Goal: Task Accomplishment & Management: Complete application form

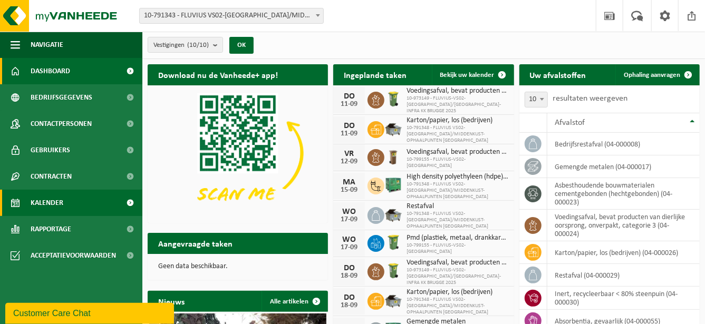
click at [105, 203] on link "Kalender" at bounding box center [71, 203] width 142 height 26
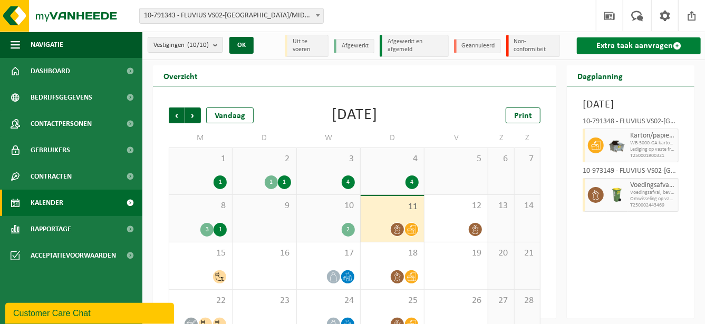
click at [596, 43] on link "Extra taak aanvragen" at bounding box center [639, 45] width 124 height 17
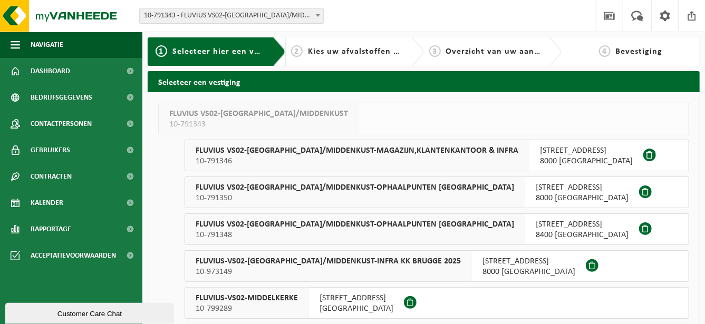
click at [381, 262] on span "FLUVIUS-VS02-BRUGGE/MIDDENKUST-INFRA KK BRUGGE 2025" at bounding box center [328, 261] width 265 height 11
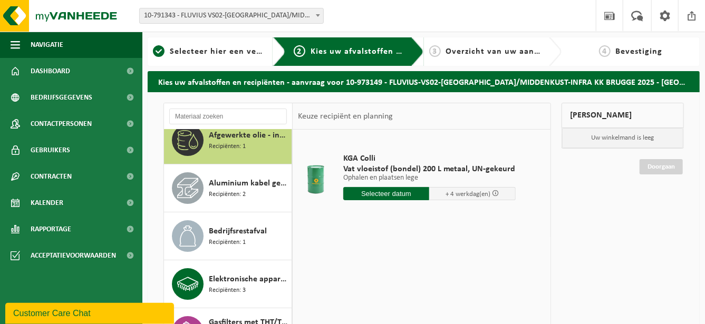
scroll to position [22, 0]
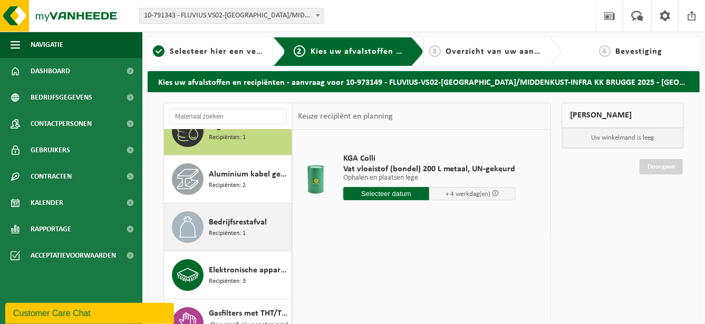
click at [266, 228] on div "Bedrijfsrestafval Recipiënten: 1" at bounding box center [249, 227] width 80 height 32
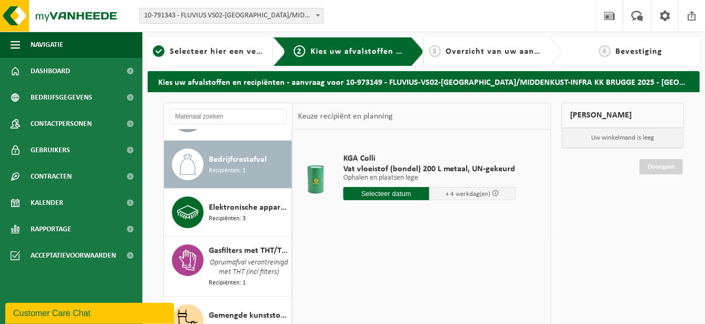
scroll to position [95, 0]
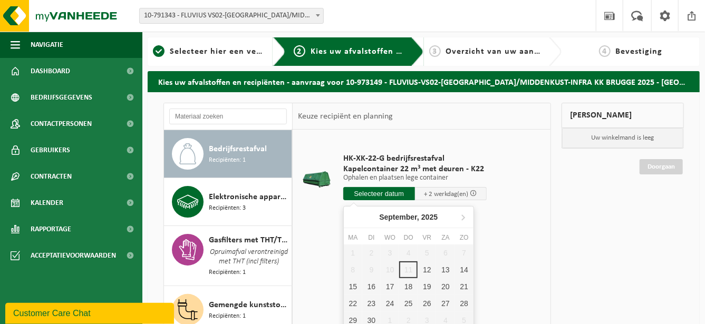
click at [354, 196] on input "text" at bounding box center [379, 193] width 72 height 13
click at [426, 267] on div "12" at bounding box center [426, 269] width 18 height 17
type input "Van 2025-09-12"
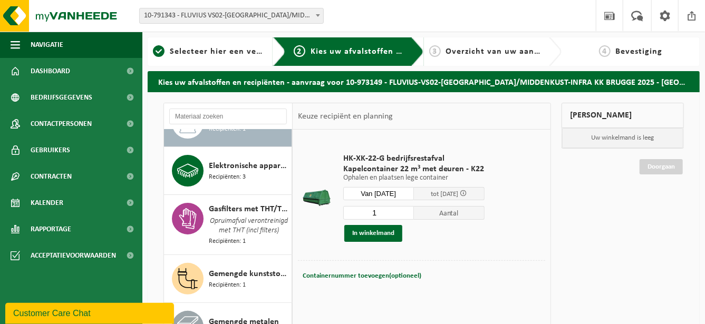
scroll to position [130, 0]
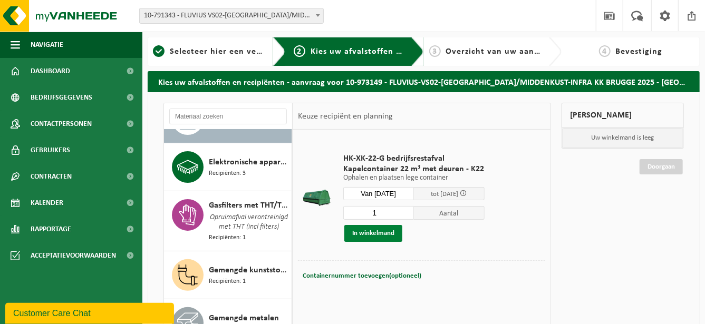
click at [362, 231] on button "In winkelmand" at bounding box center [373, 233] width 58 height 17
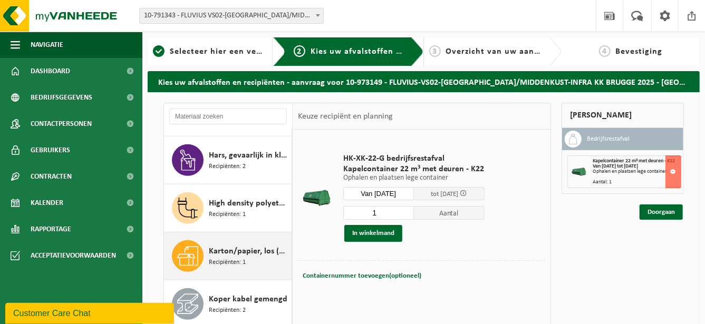
click at [255, 268] on div "Karton/papier, los (bedrijven) Recipiënten: 1" at bounding box center [249, 256] width 80 height 32
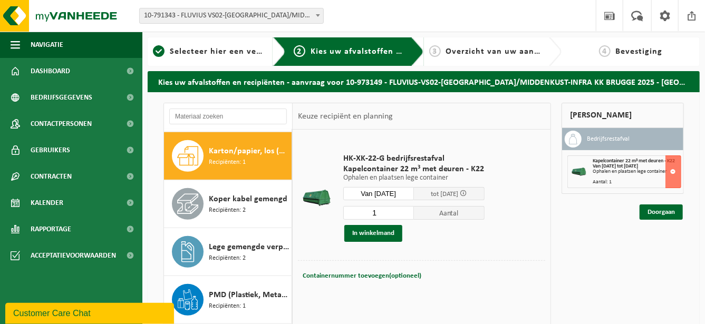
scroll to position [450, 0]
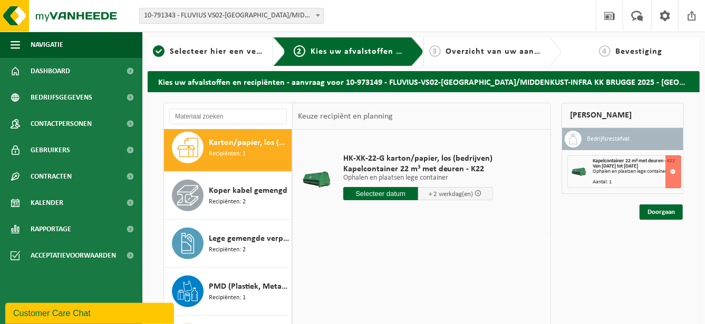
click at [365, 192] on input "text" at bounding box center [380, 193] width 75 height 13
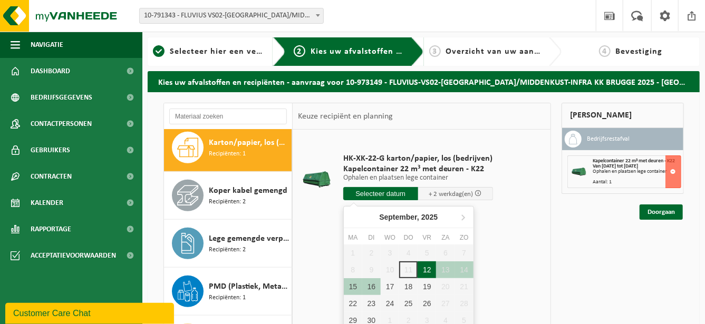
click at [426, 267] on div "12" at bounding box center [426, 269] width 18 height 17
type input "Van 2025-09-12"
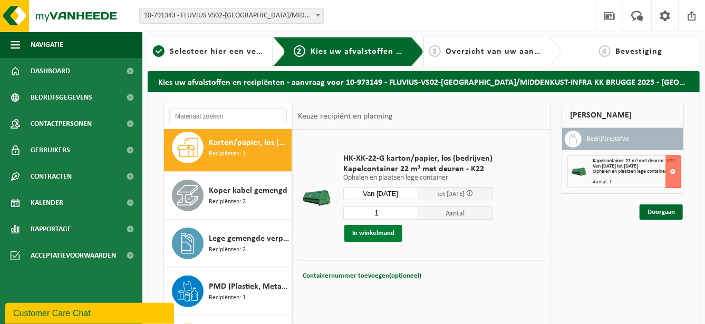
click at [381, 232] on button "In winkelmand" at bounding box center [373, 233] width 58 height 17
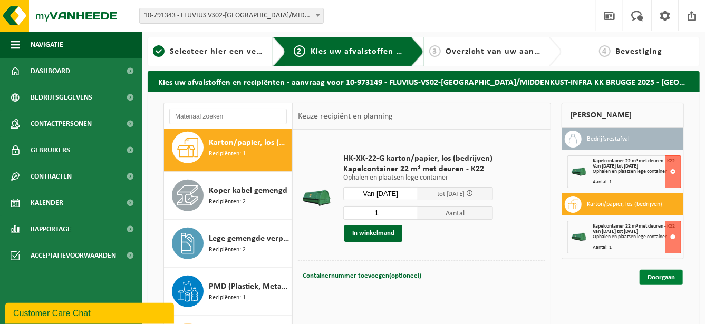
click at [649, 271] on link "Doorgaan" at bounding box center [660, 277] width 43 height 15
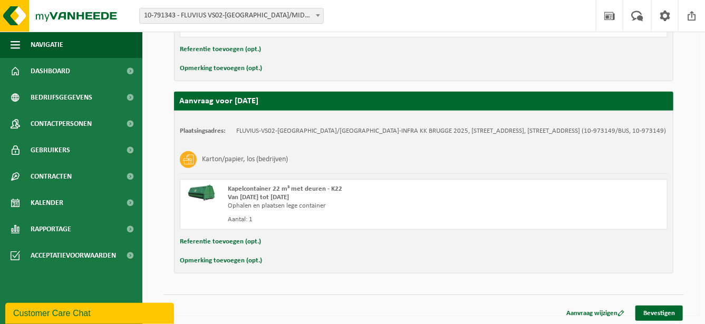
scroll to position [318, 0]
click at [658, 307] on link "Bevestigen" at bounding box center [658, 313] width 47 height 15
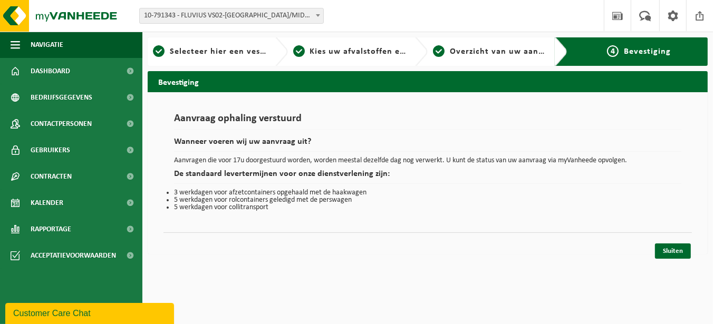
click at [649, 121] on h1 "Aanvraag ophaling verstuurd" at bounding box center [427, 121] width 507 height 16
click at [698, 22] on span at bounding box center [700, 15] width 16 height 31
